Goal: Browse casually

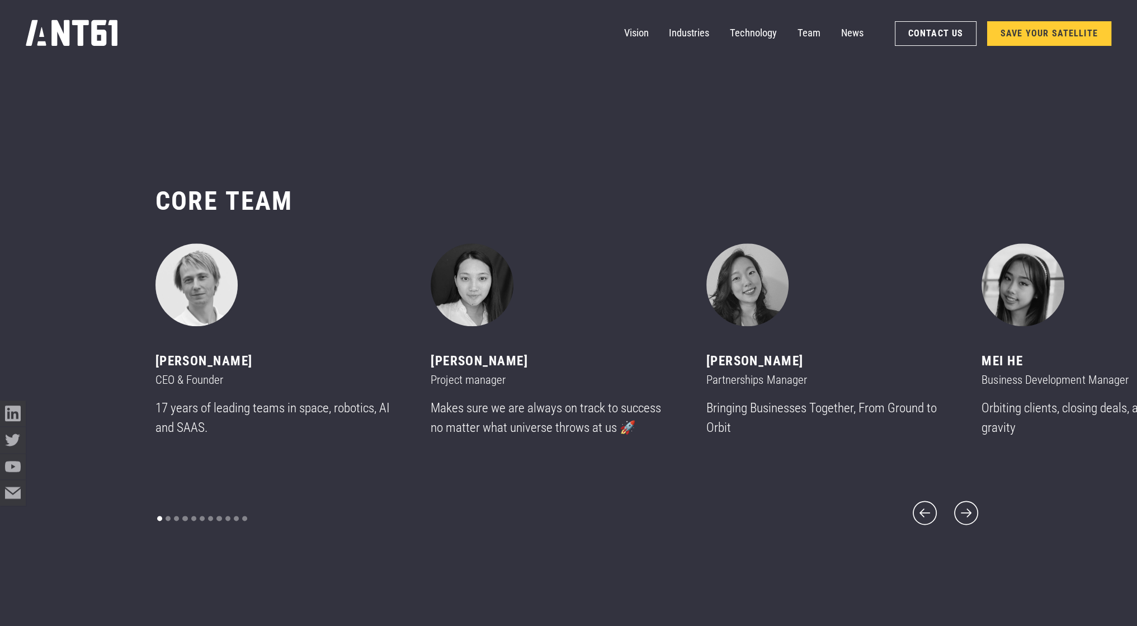
scroll to position [7497, 0]
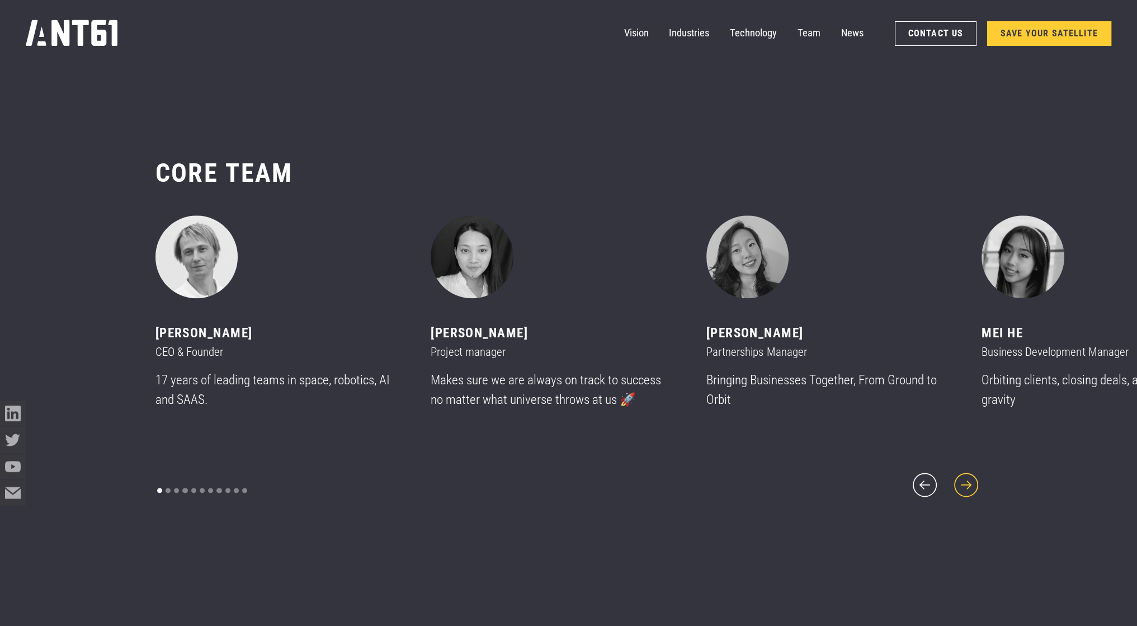
click at [963, 479] on icon "next slide" at bounding box center [966, 484] width 31 height 31
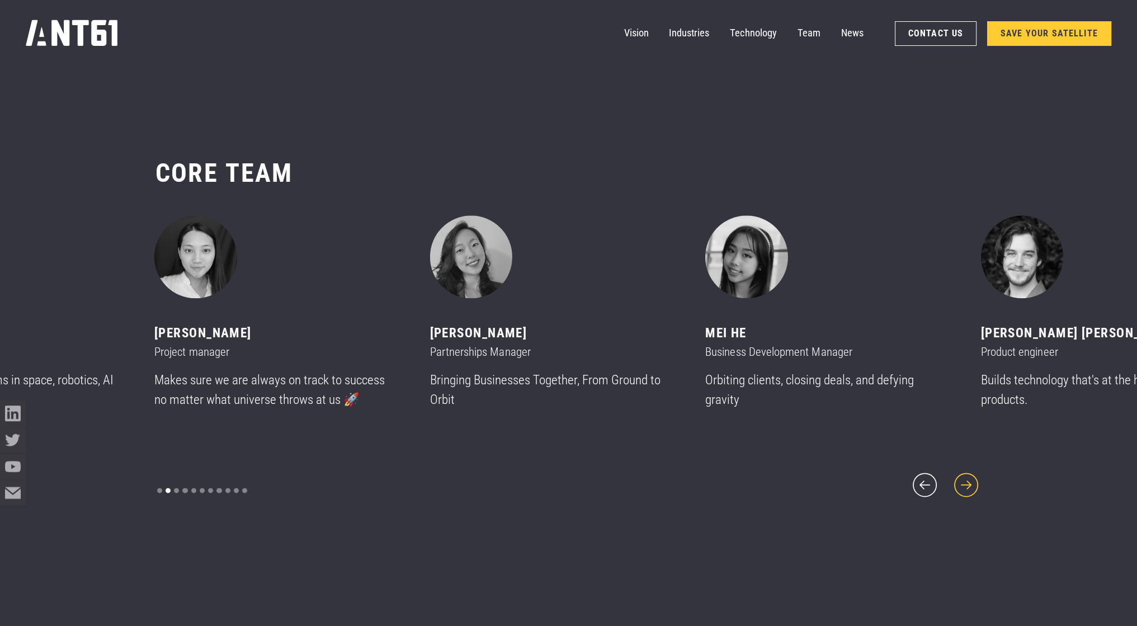
click at [963, 476] on icon "next slide" at bounding box center [967, 485] width 24 height 24
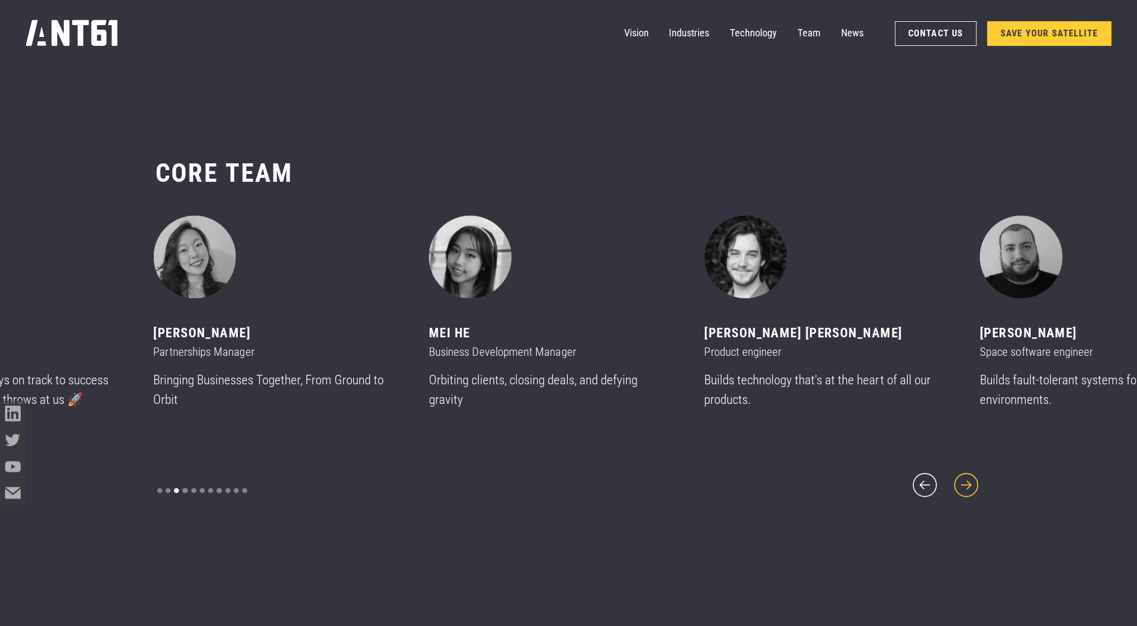
click at [959, 476] on icon "next slide" at bounding box center [966, 484] width 31 height 31
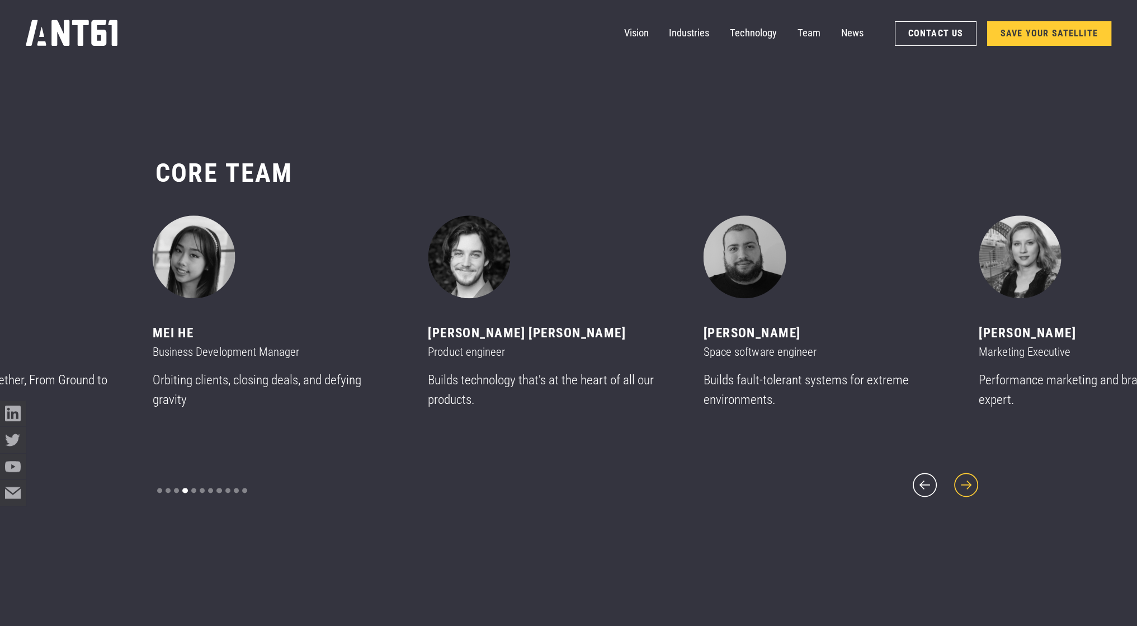
click at [960, 476] on icon "next slide" at bounding box center [966, 484] width 31 height 31
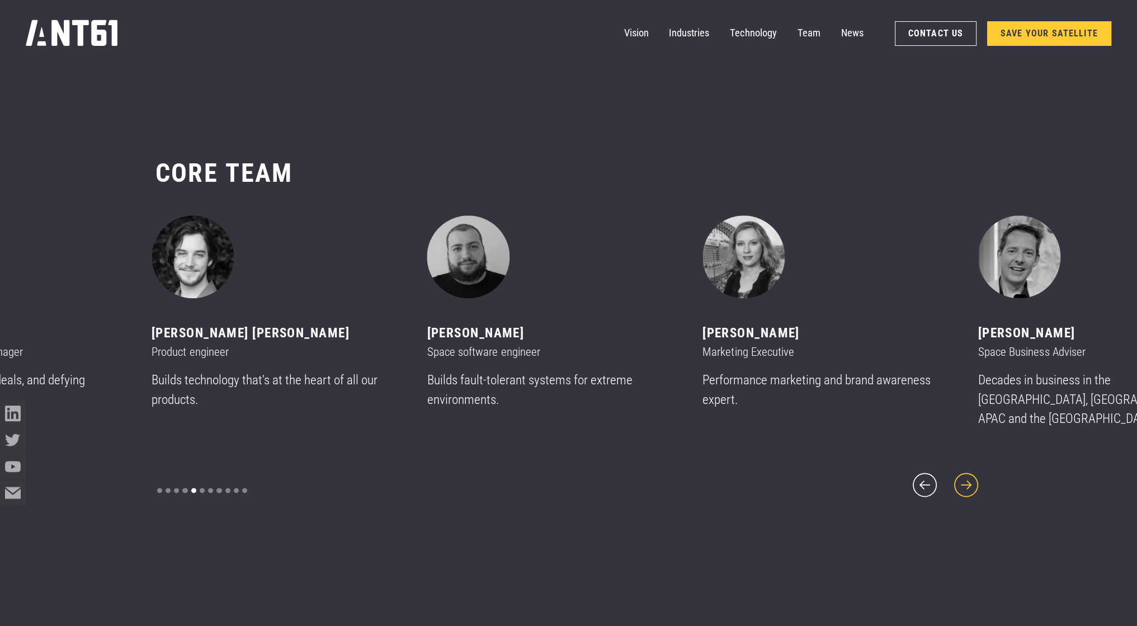
click at [962, 475] on icon "next slide" at bounding box center [966, 484] width 31 height 31
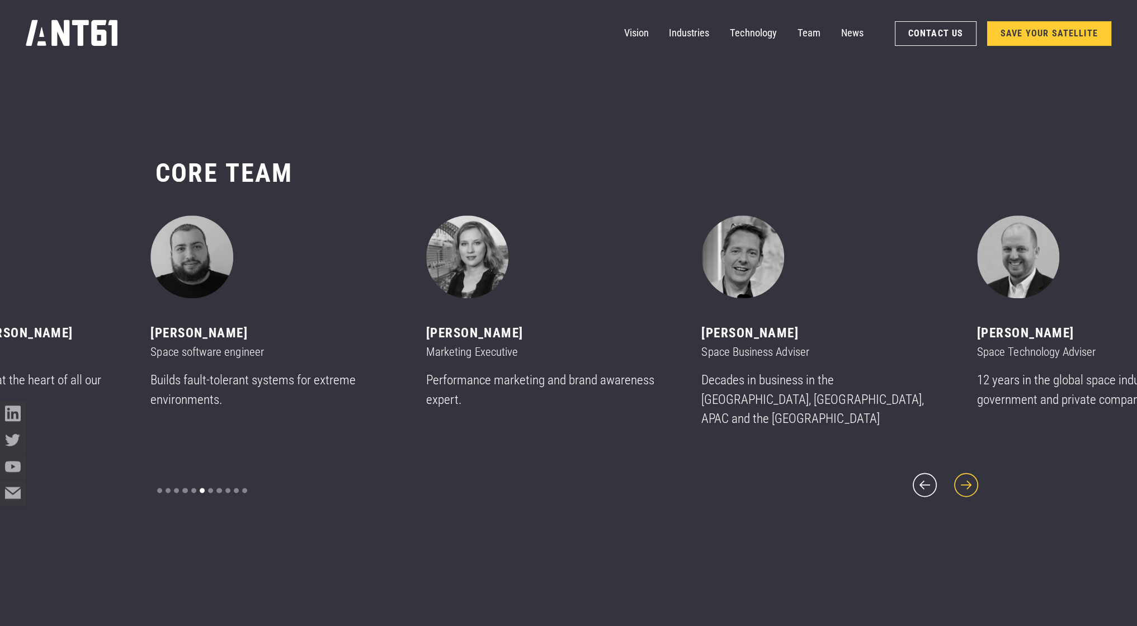
click at [962, 475] on icon "next slide" at bounding box center [966, 484] width 31 height 31
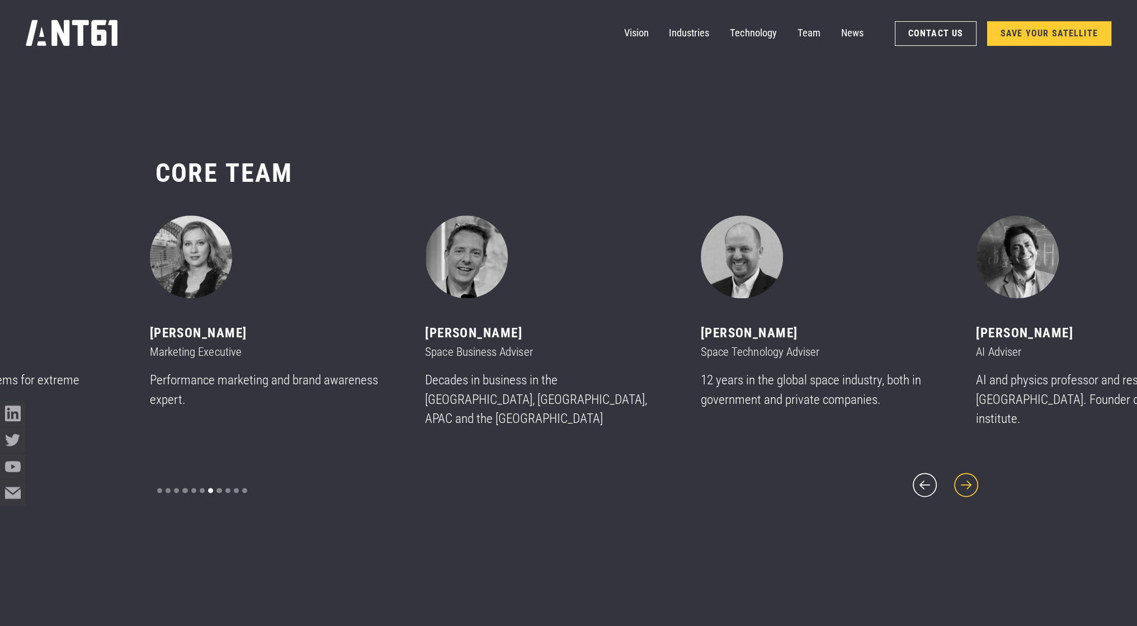
click at [962, 475] on icon "next slide" at bounding box center [966, 484] width 31 height 31
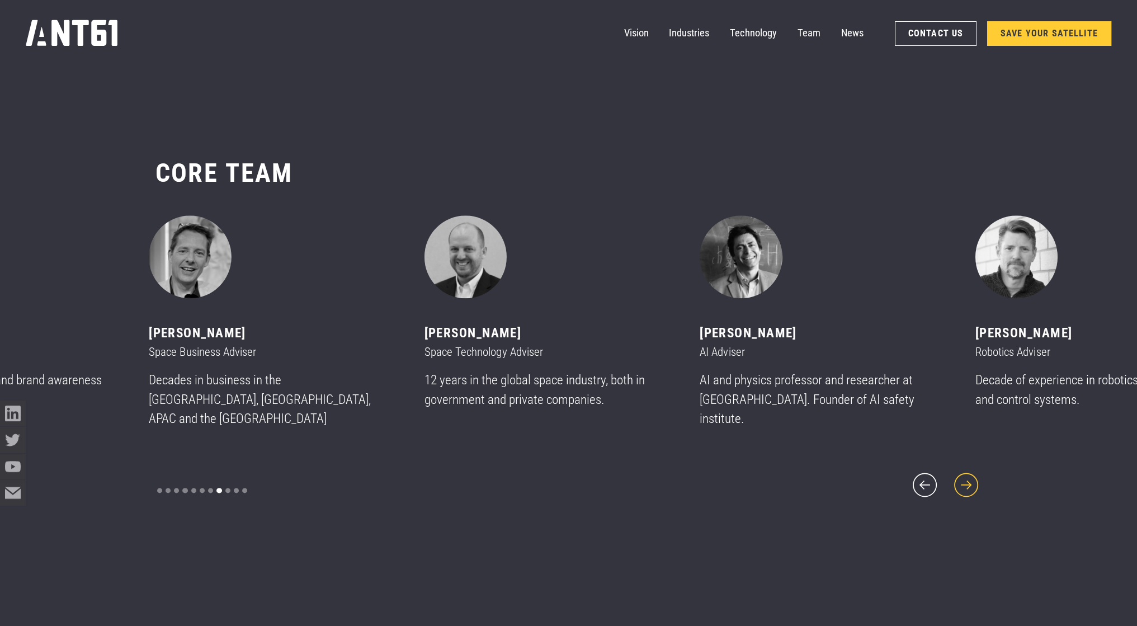
click at [962, 475] on icon "next slide" at bounding box center [966, 484] width 31 height 31
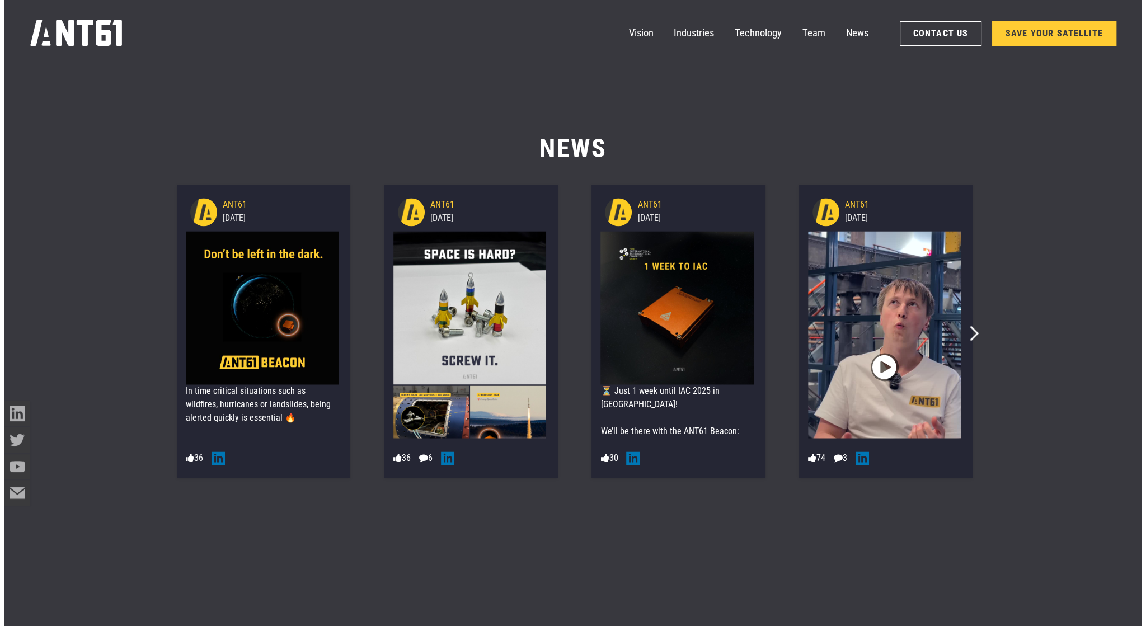
scroll to position [8057, 0]
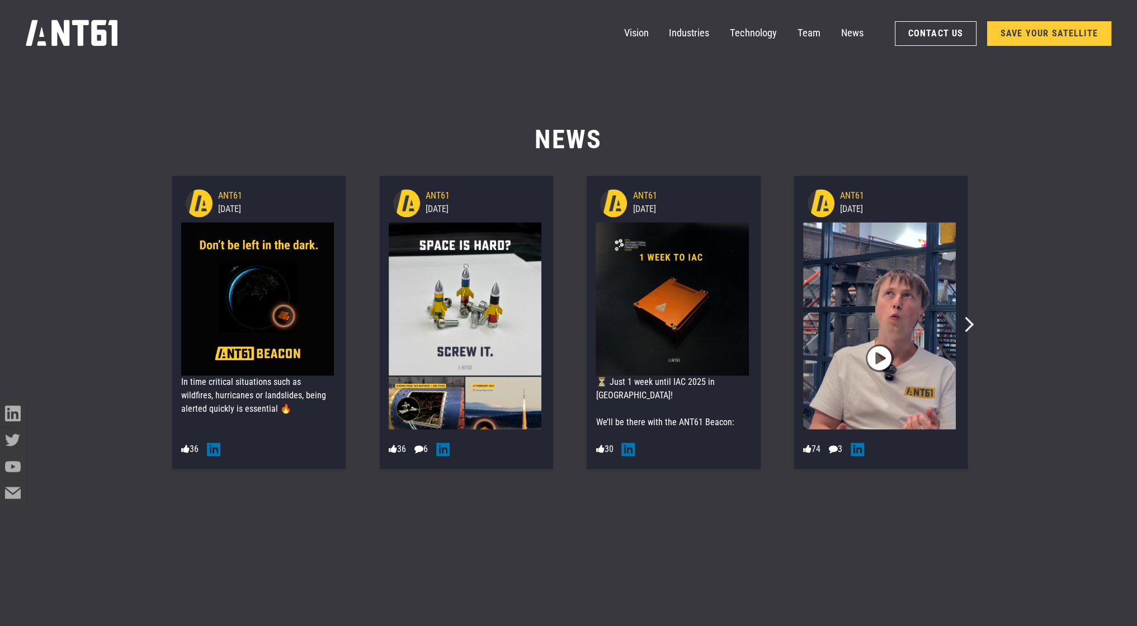
click at [649, 352] on img at bounding box center [672, 298] width 153 height 153
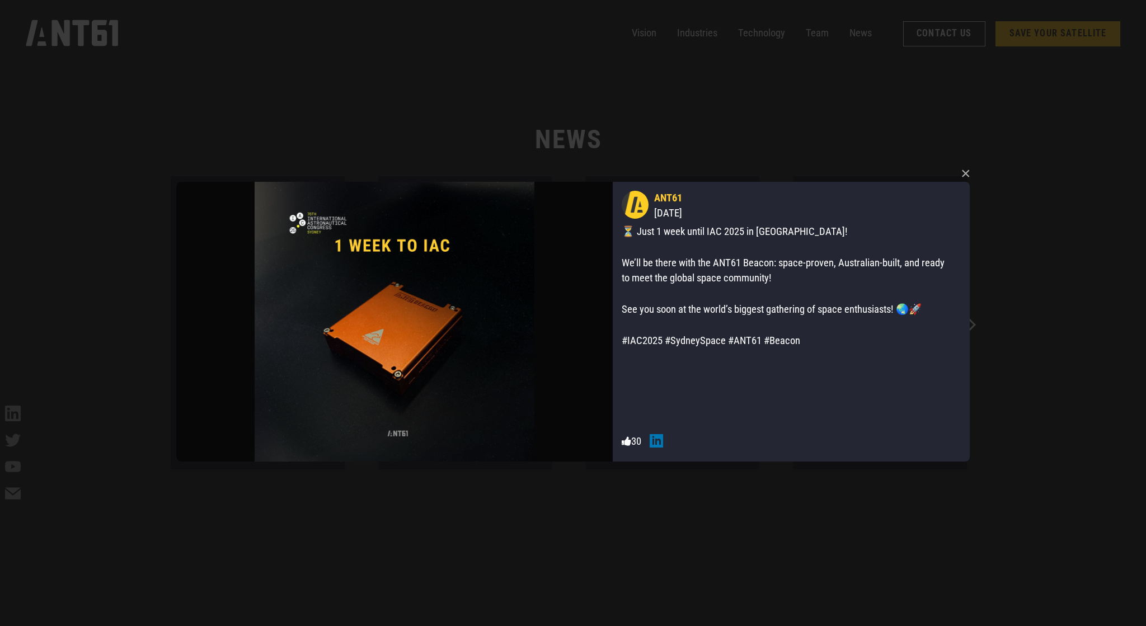
click at [730, 494] on div "× ANT61 [DATE] ⏳ Just 1 week until IAC 2025 in [GEOGRAPHIC_DATA]! We’ll be ther…" at bounding box center [573, 313] width 802 height 626
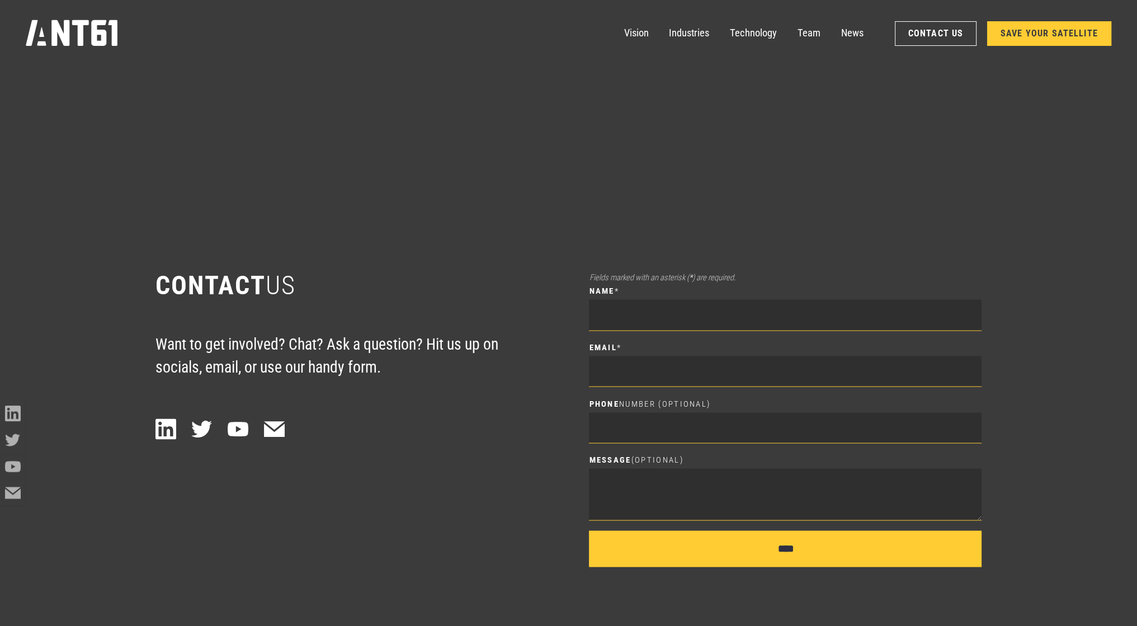
scroll to position [8657, 0]
